Goal: Submit feedback/report problem: Submit feedback/report problem

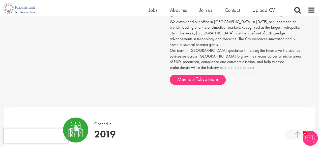
scroll to position [277, 0]
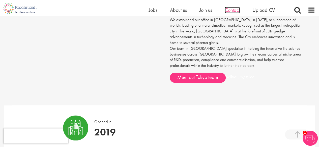
click at [233, 11] on span "Contact" at bounding box center [231, 10] width 15 height 7
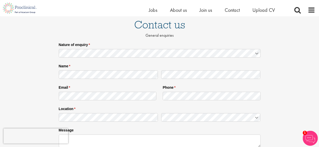
scroll to position [50, 0]
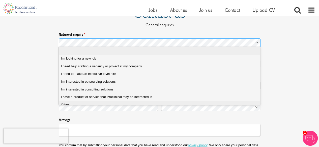
drag, startPoint x: 62, startPoint y: 105, endPoint x: 64, endPoint y: 105, distance: 2.6
click at [62, 105] on span "Other" at bounding box center [65, 105] width 8 height 5
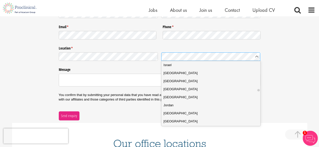
scroll to position [831, 0]
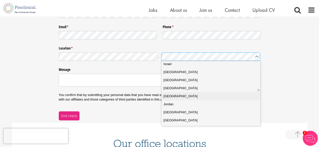
click at [191, 95] on div "[GEOGRAPHIC_DATA]" at bounding box center [212, 96] width 98 height 5
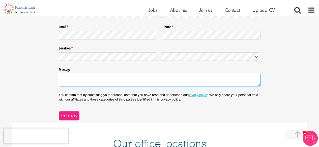
click at [119, 76] on textarea "Message" at bounding box center [160, 80] width 202 height 13
paste textarea "【loremips】dolorsitametconse《adipiscing9elits！》 doeiu temporincidid。utlaboreetdo…"
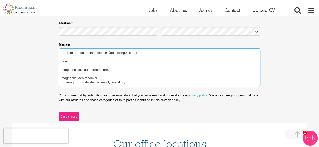
scroll to position [151, 0]
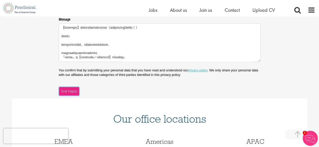
type textarea "【loremips】dolorsitametconse《adipiscing6elits！》 doeiu temporincidid。utlaboreetdo…"
click at [71, 92] on span "Send enquiry" at bounding box center [69, 92] width 16 height 6
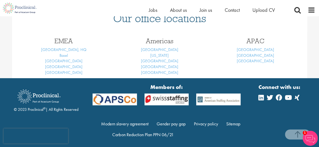
scroll to position [81, 0]
